Goal: Information Seeking & Learning: Stay updated

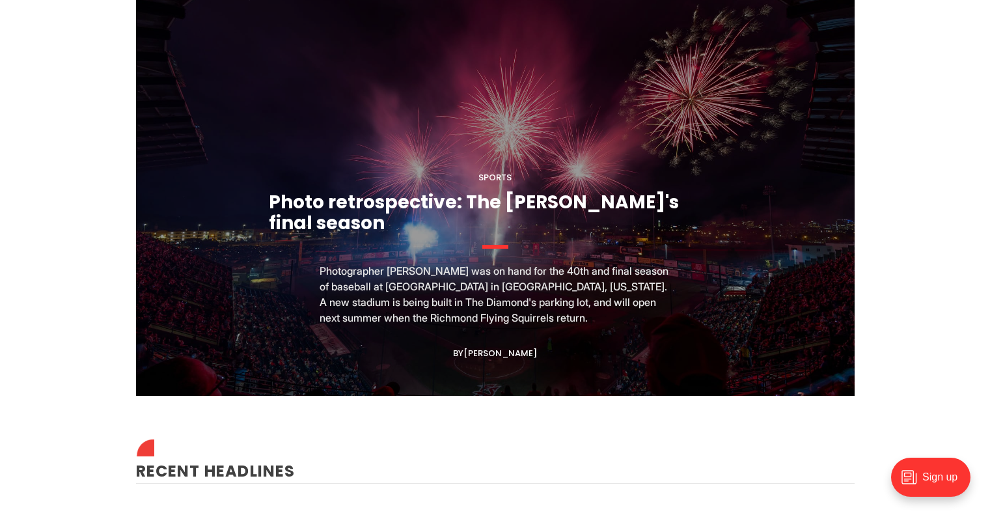
scroll to position [1301, 0]
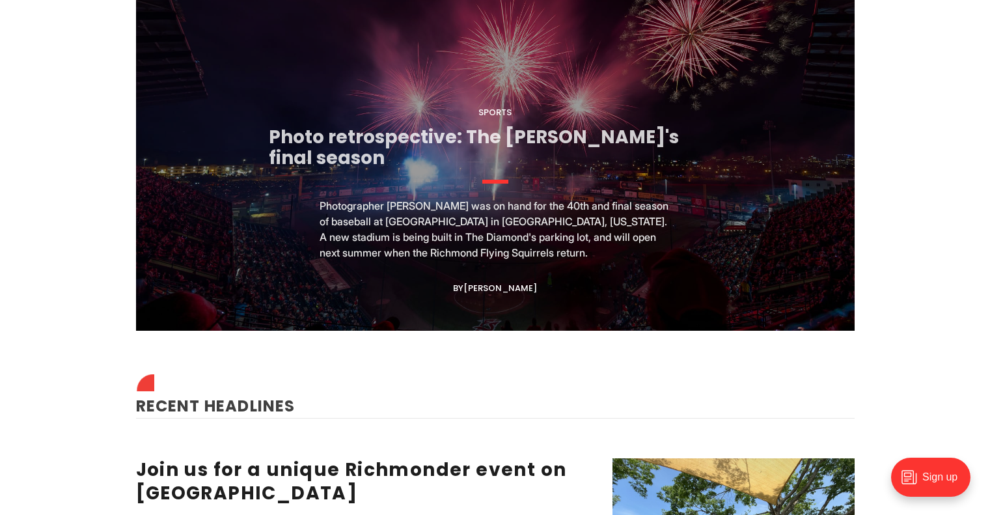
click at [556, 146] on link "Photo retrospective: The Diamond's final season" at bounding box center [474, 147] width 410 height 46
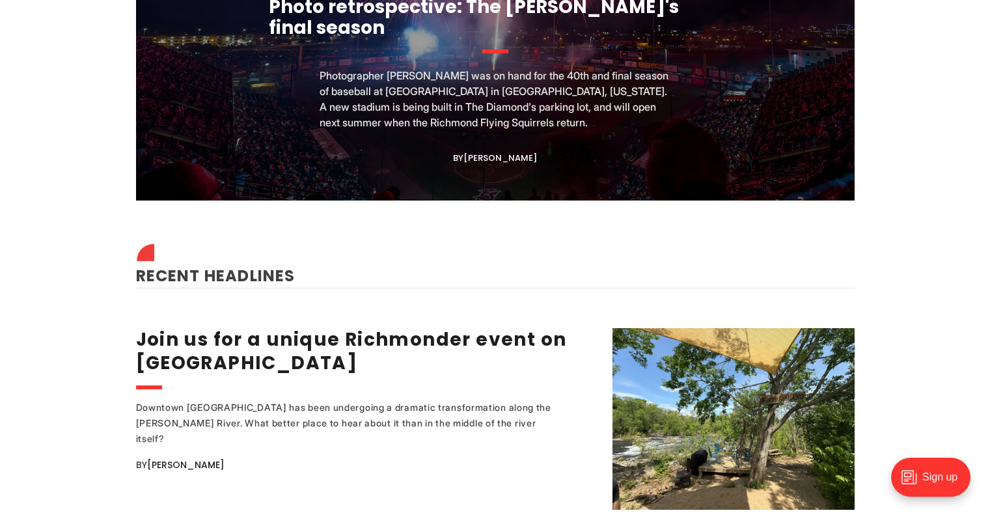
scroll to position [1562, 0]
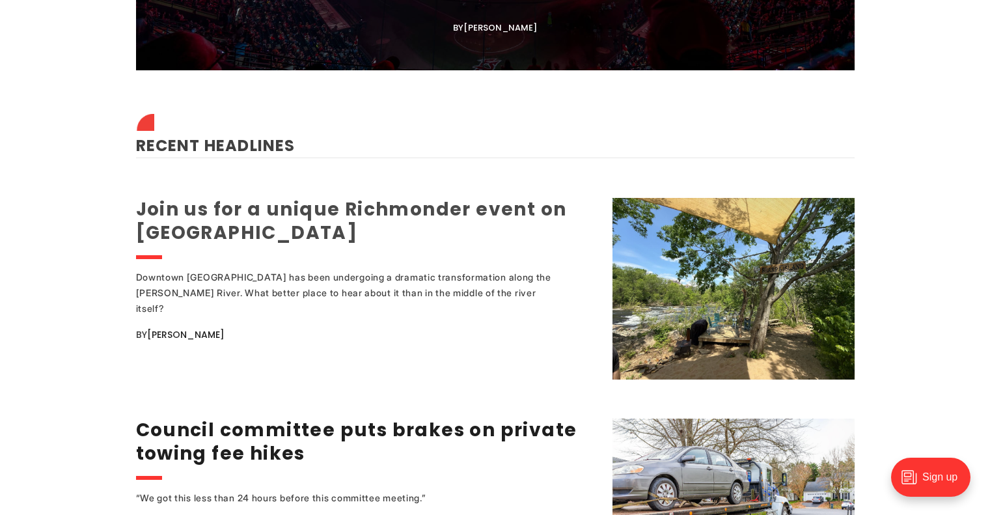
click at [450, 202] on link "Join us for a unique Richmonder event on [GEOGRAPHIC_DATA]" at bounding box center [351, 220] width 431 height 49
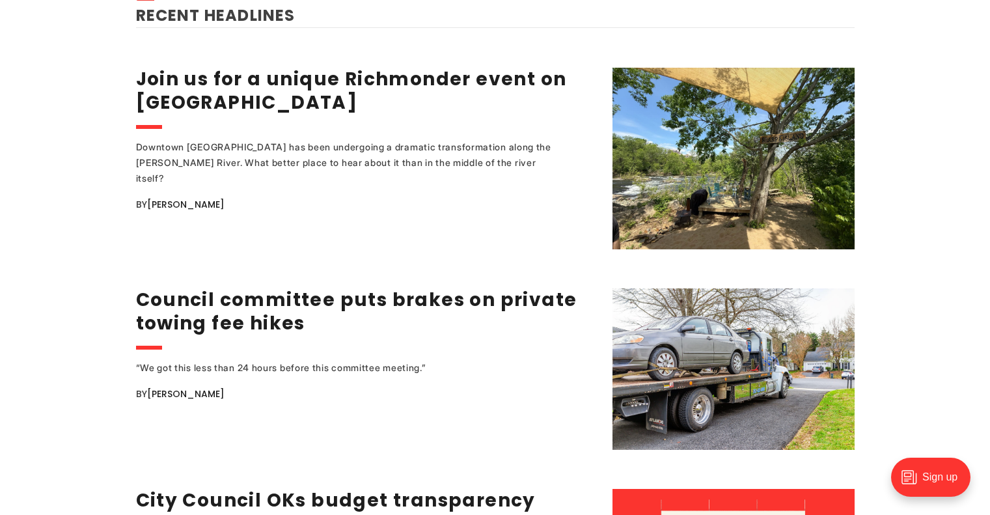
scroll to position [1757, 0]
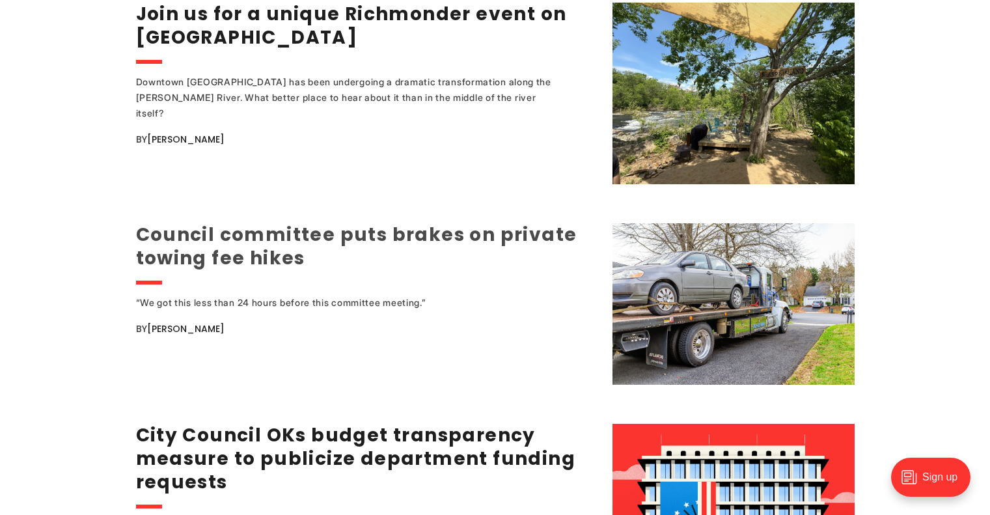
click at [507, 222] on link "Council committee puts brakes on private towing fee hikes" at bounding box center [356, 246] width 441 height 49
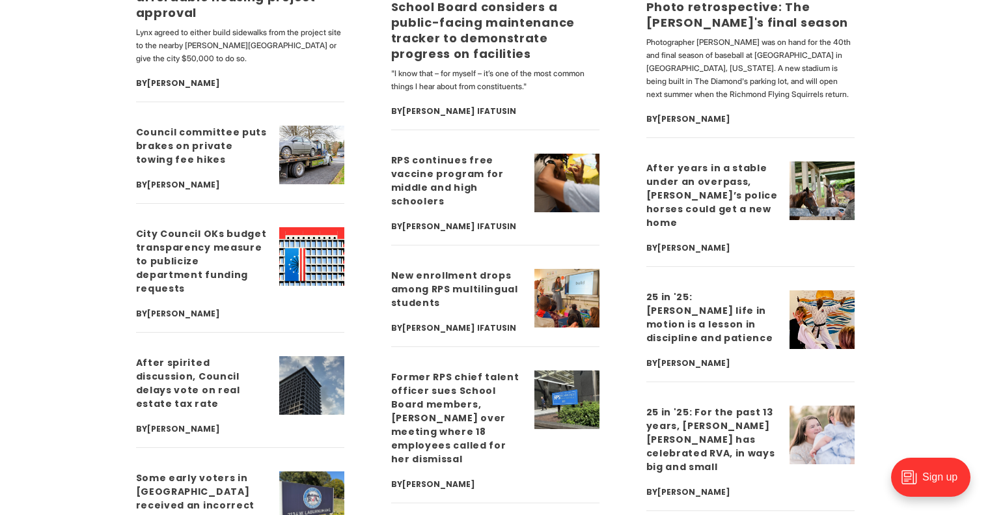
scroll to position [3514, 0]
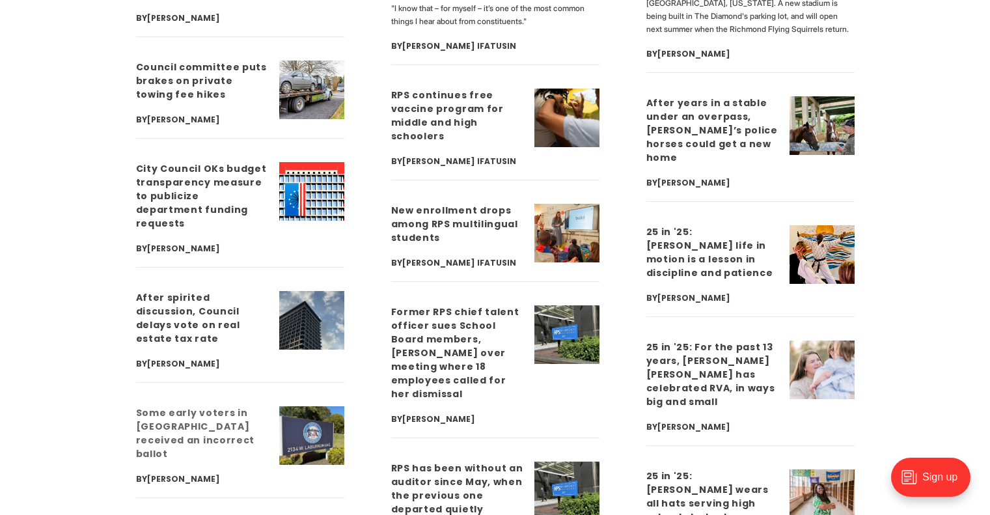
click at [158, 406] on link "Some early voters in Richmond received an incorrect ballot" at bounding box center [195, 433] width 119 height 54
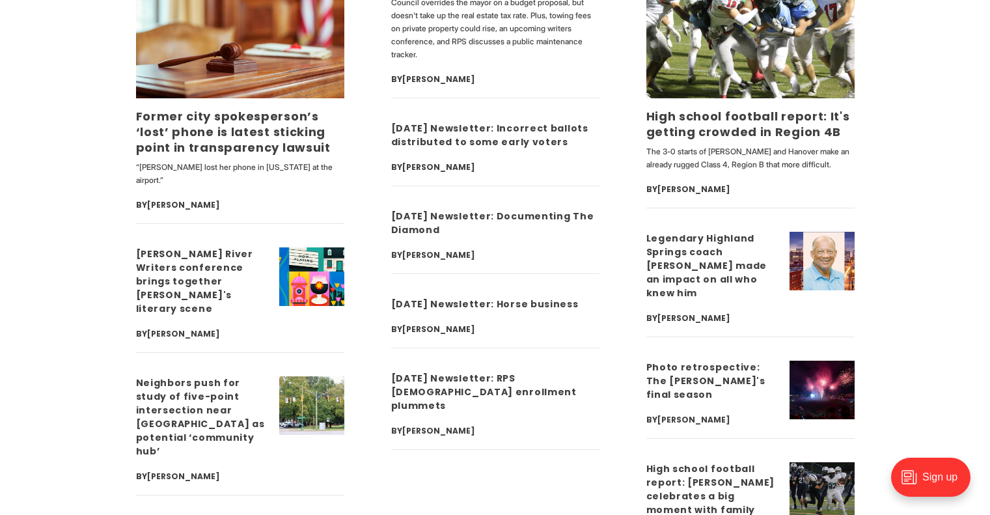
scroll to position [4359, 0]
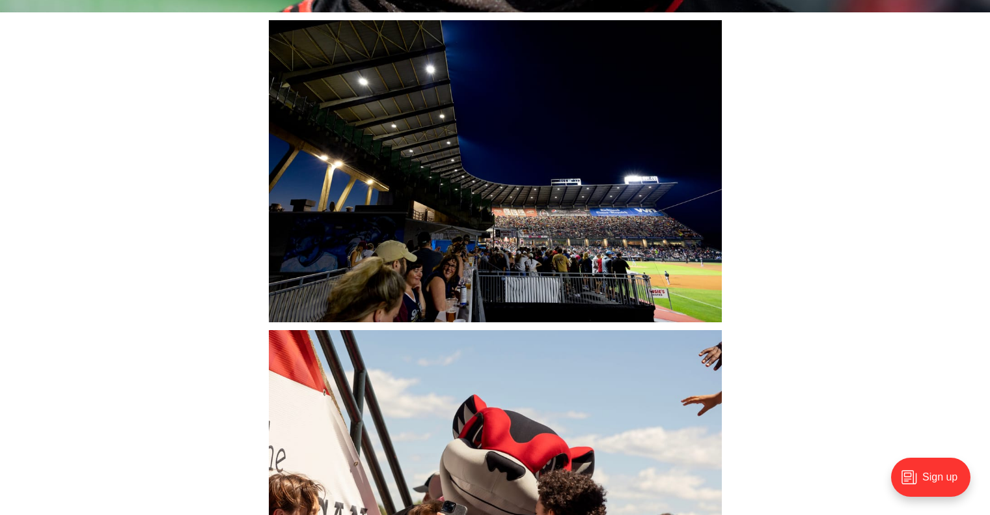
scroll to position [5596, 0]
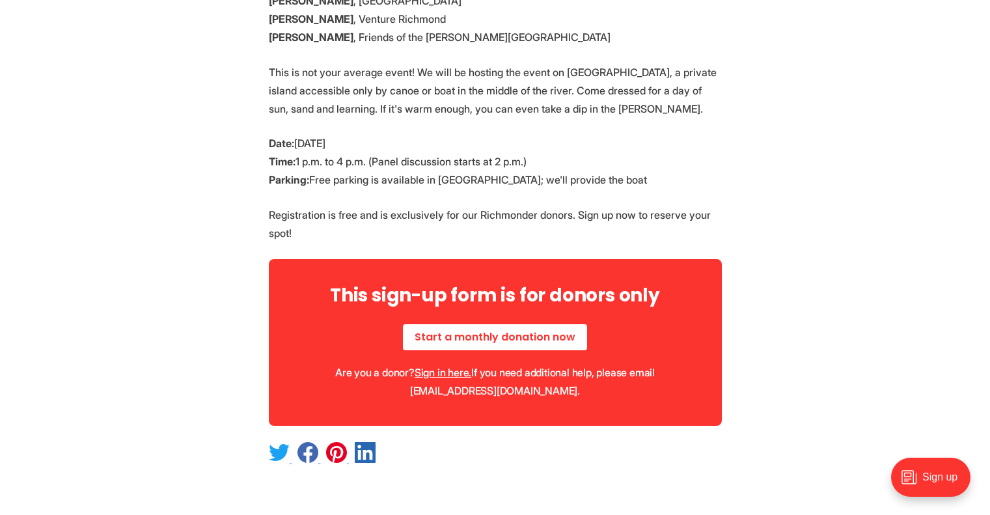
scroll to position [651, 0]
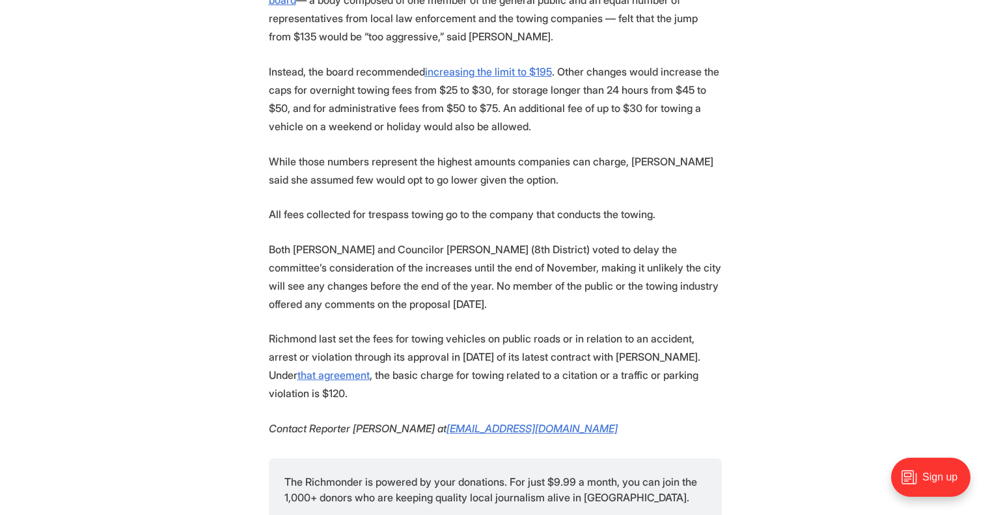
scroll to position [1301, 0]
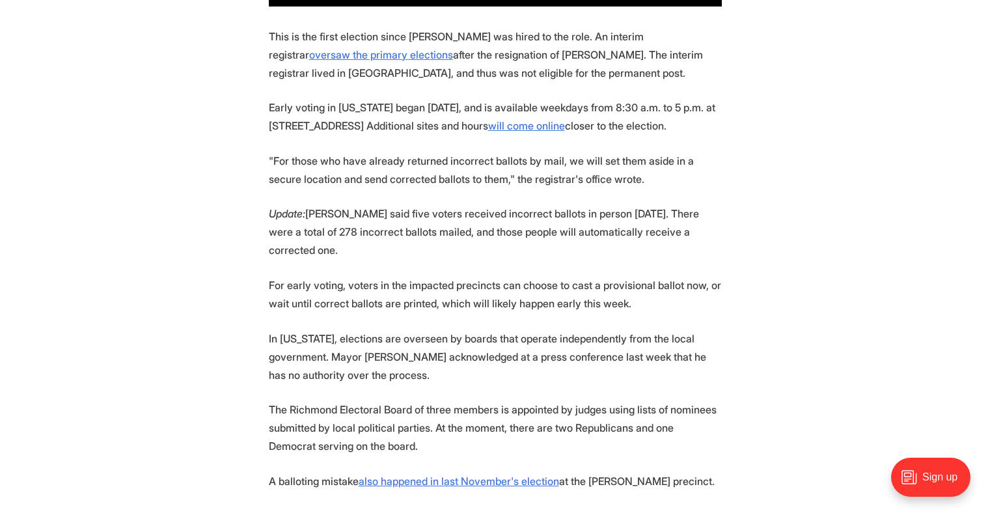
scroll to position [1041, 0]
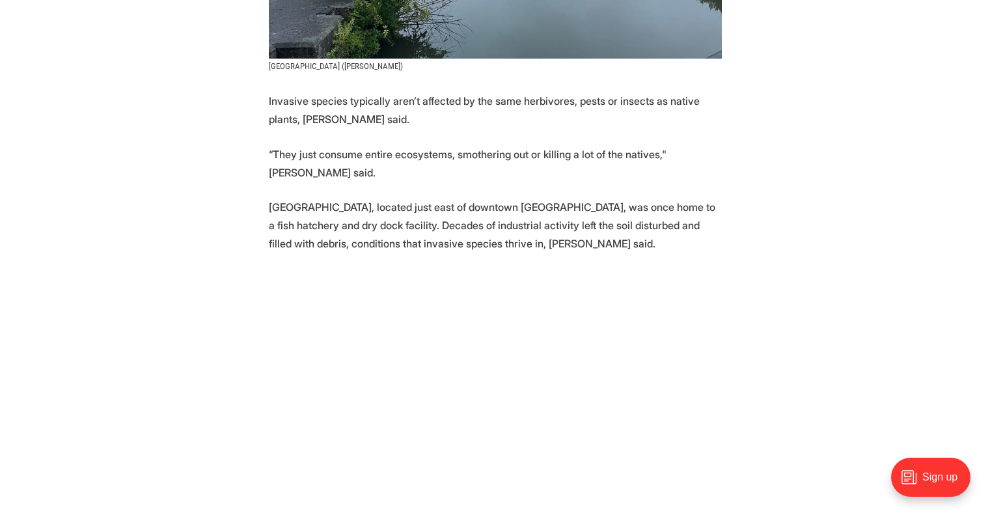
scroll to position [1171, 0]
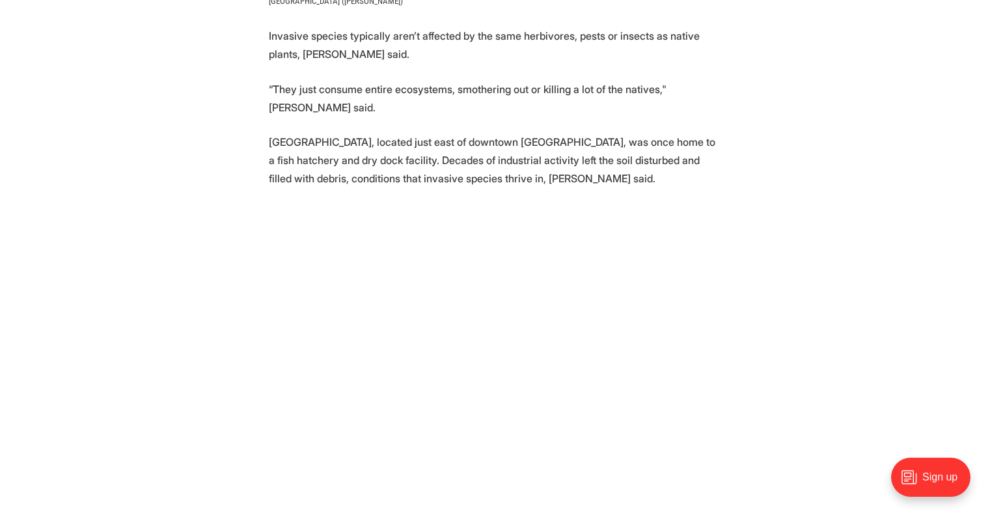
click at [789, 323] on section "📰 [PERSON_NAME] wrote this story for the Newsroom at [GEOGRAPHIC_DATA]. Volunte…" at bounding box center [495, 478] width 990 height 2260
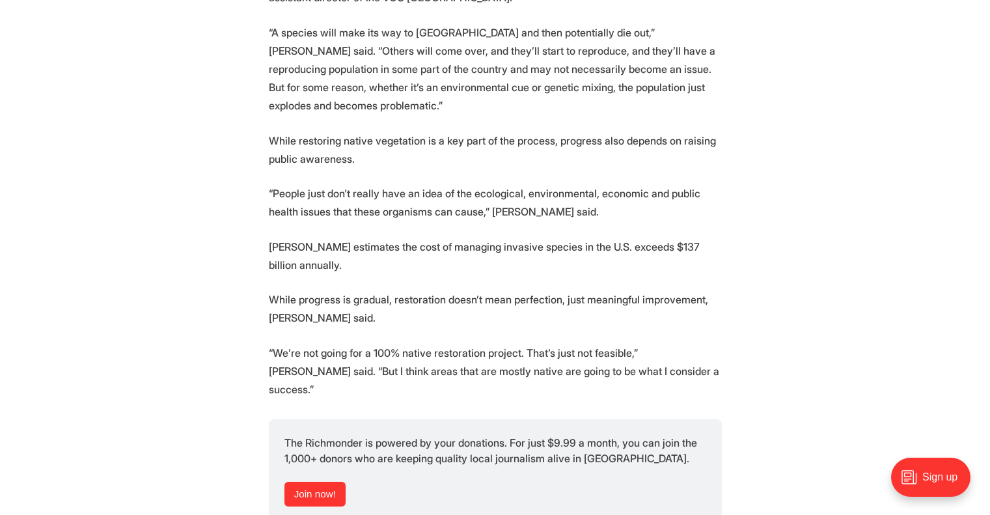
scroll to position [2277, 0]
